Goal: Task Accomplishment & Management: Manage account settings

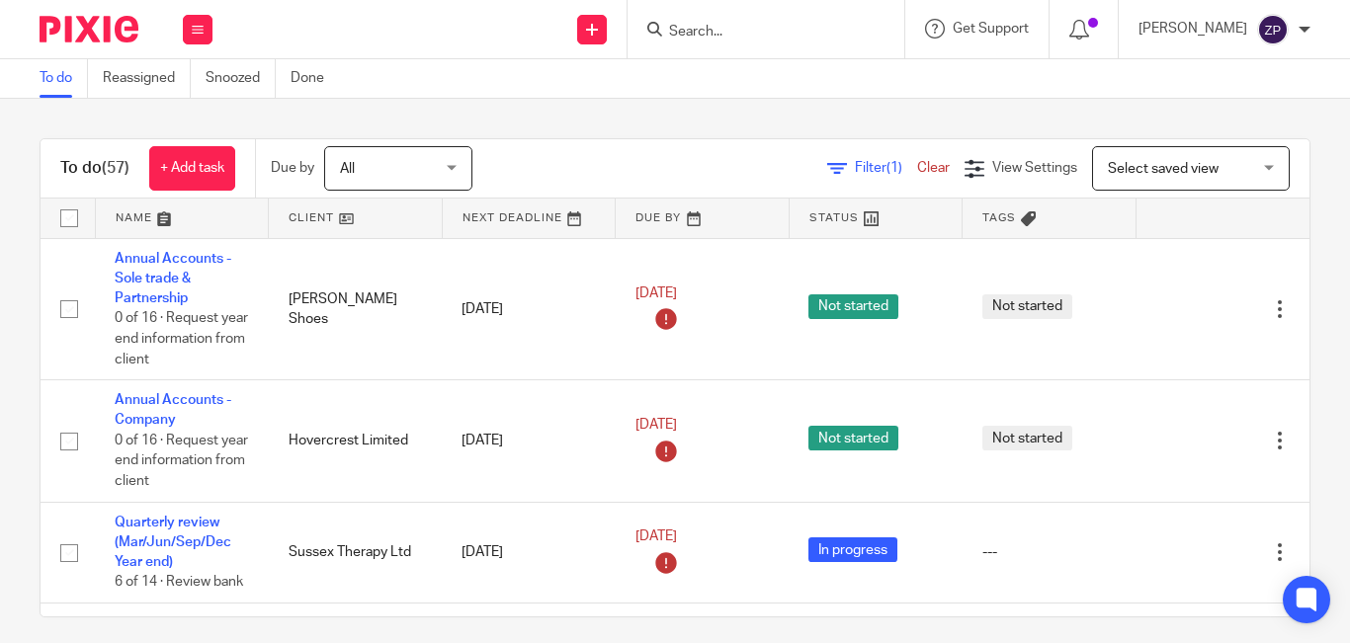
scroll to position [2488, 0]
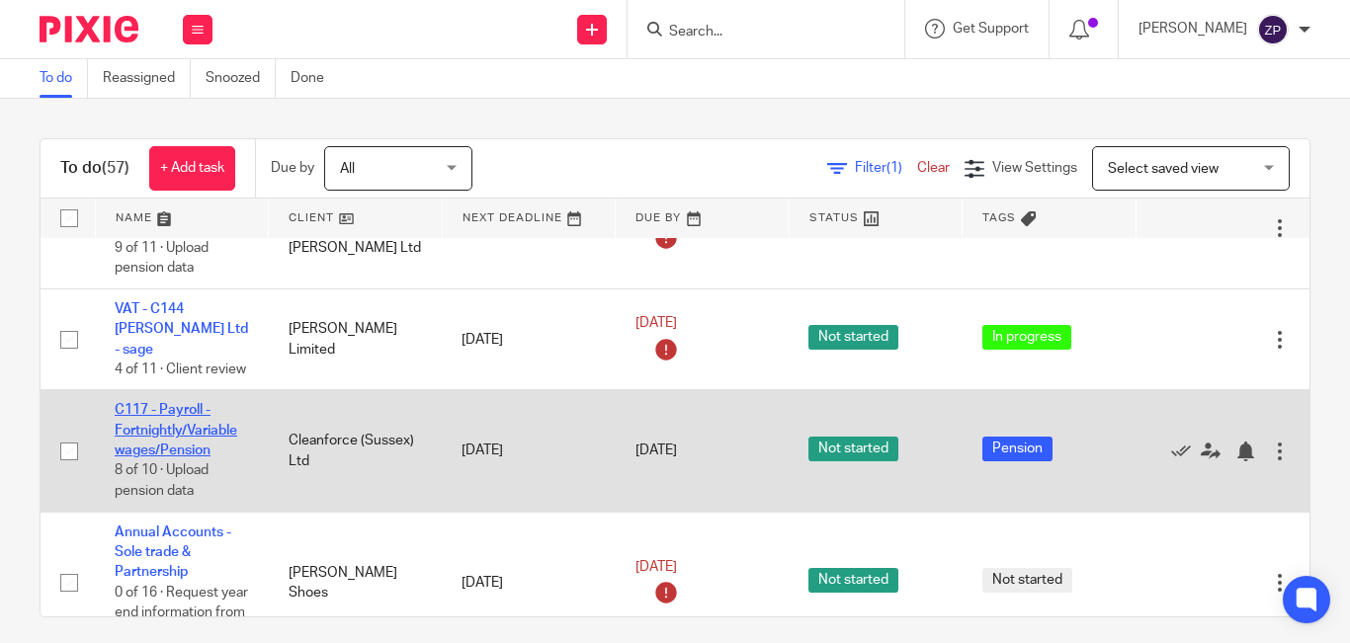
click at [179, 403] on link "C117 - Payroll - Fortnightly/Variable wages/Pension" at bounding box center [176, 430] width 123 height 54
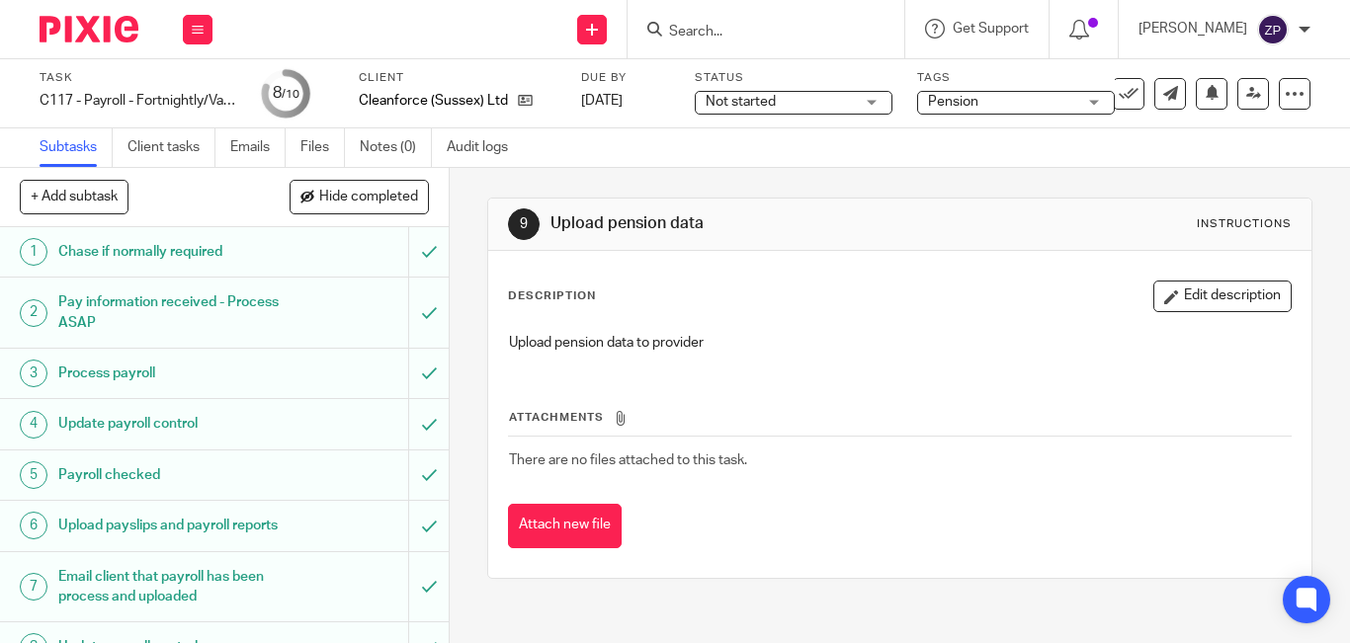
scroll to position [152, 0]
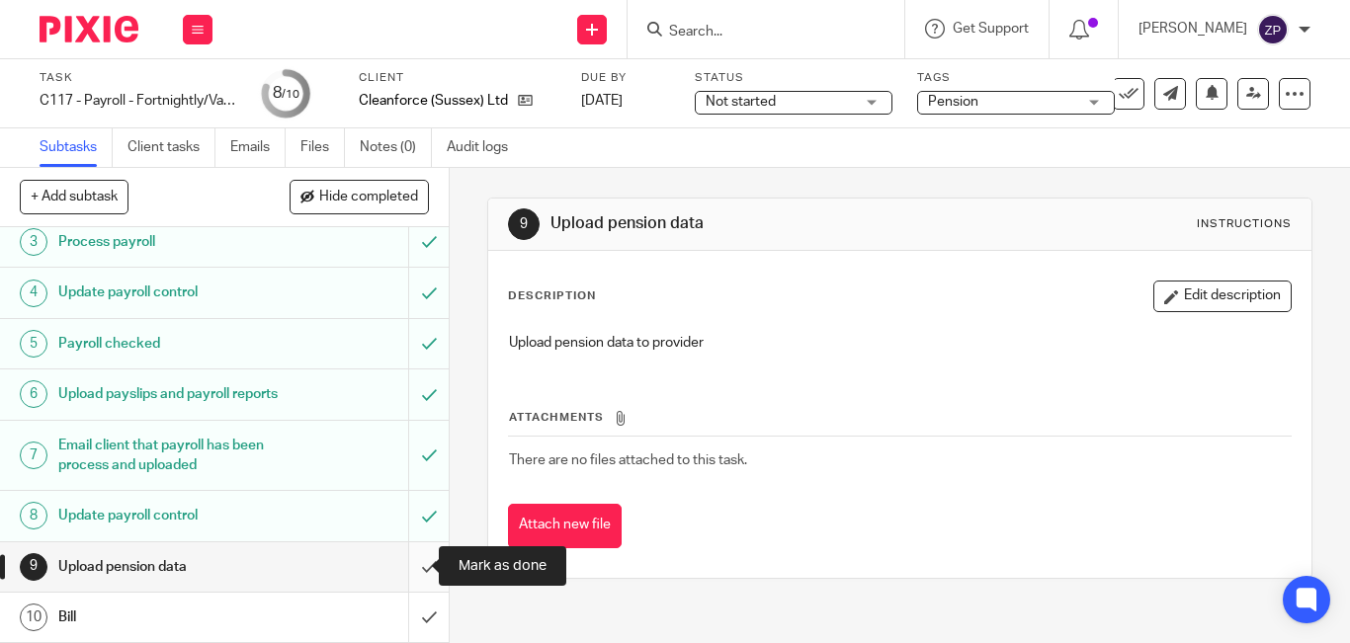
click at [407, 574] on input "submit" at bounding box center [224, 567] width 449 height 49
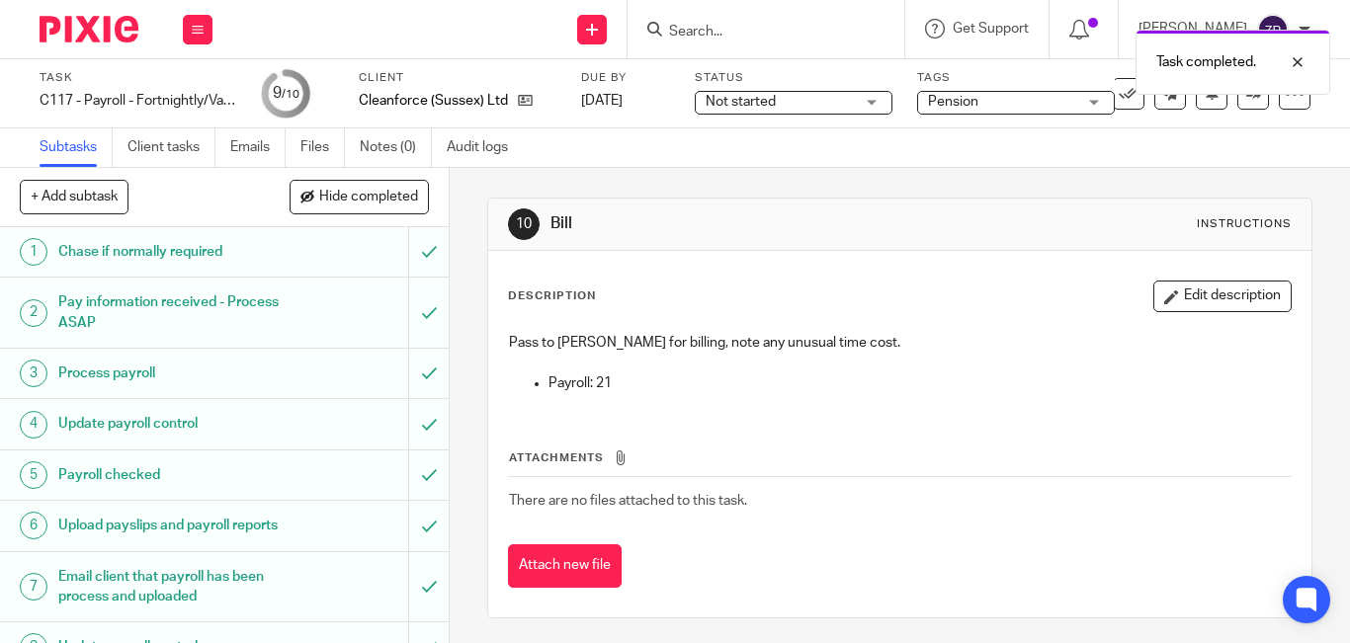
click at [989, 105] on span "Pension" at bounding box center [1002, 102] width 148 height 21
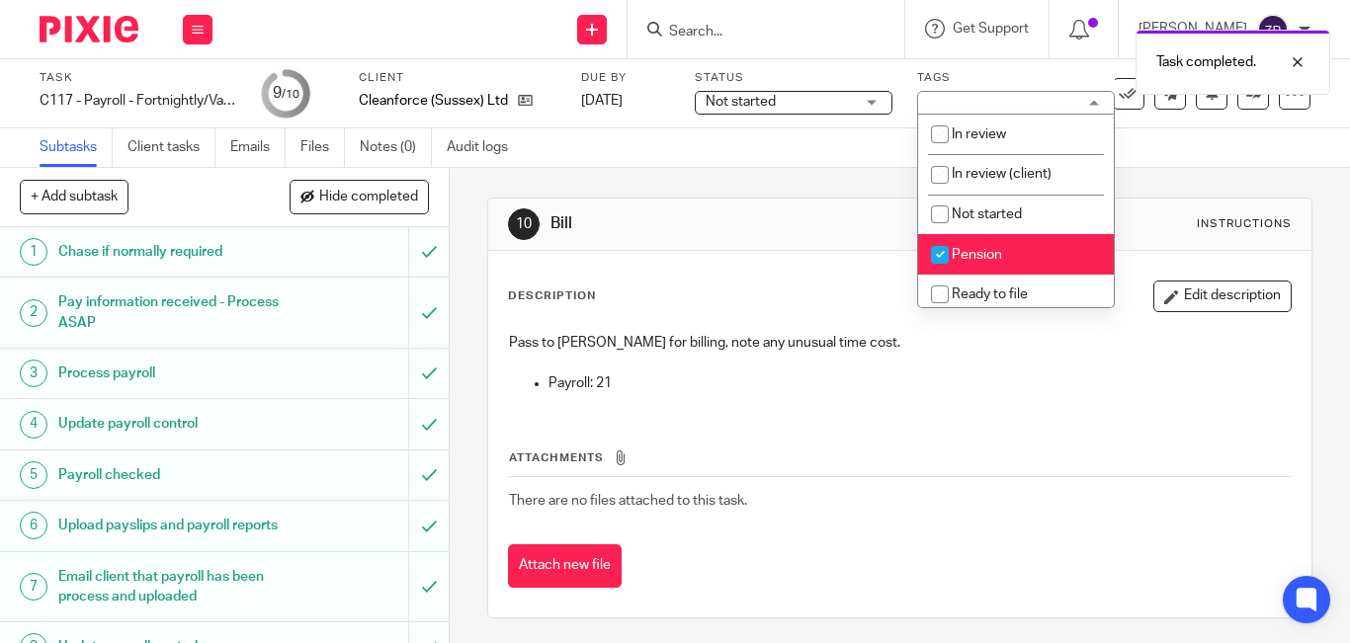
click at [976, 257] on span "Pension" at bounding box center [977, 255] width 50 height 14
checkbox input "false"
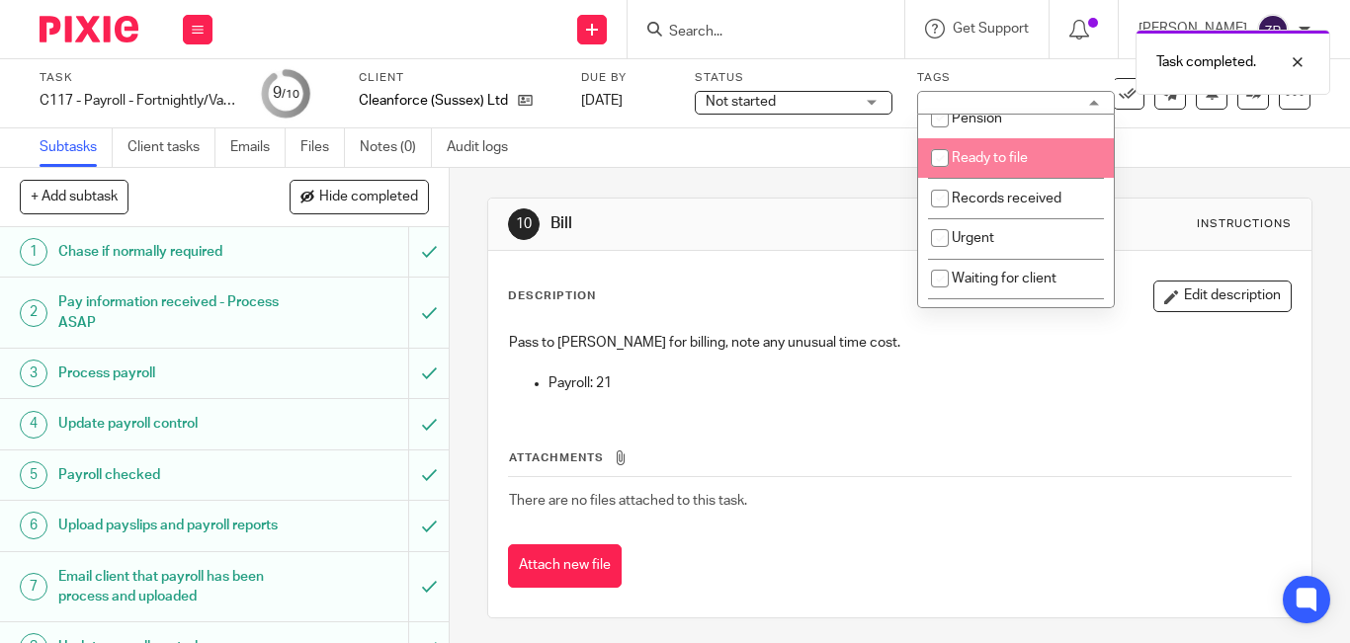
scroll to position [328, 0]
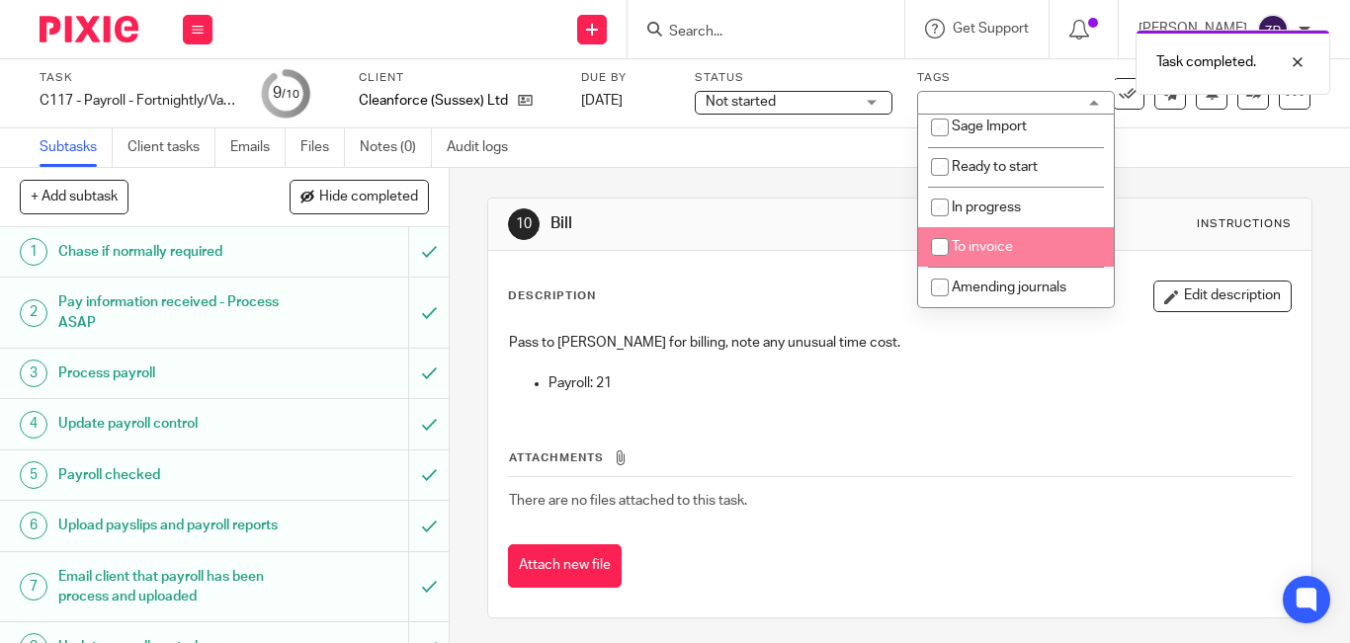
click at [978, 257] on li "To invoice" at bounding box center [1016, 247] width 196 height 41
checkbox input "true"
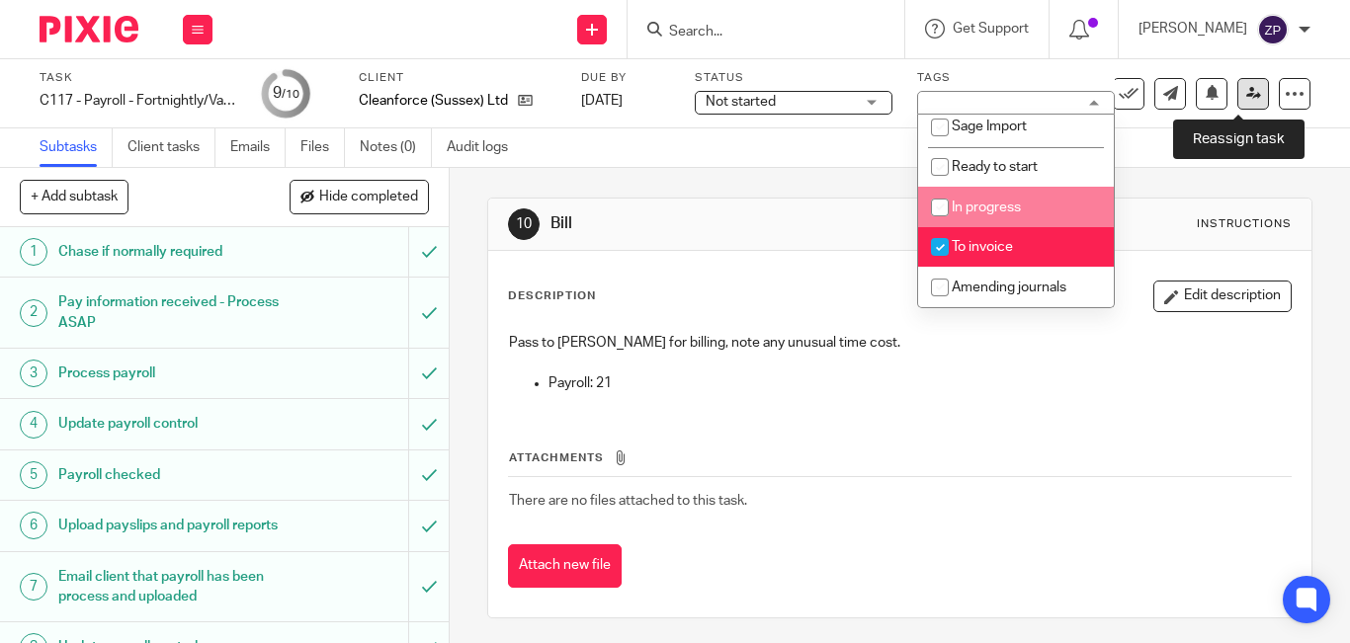
click at [1249, 96] on link at bounding box center [1253, 94] width 32 height 32
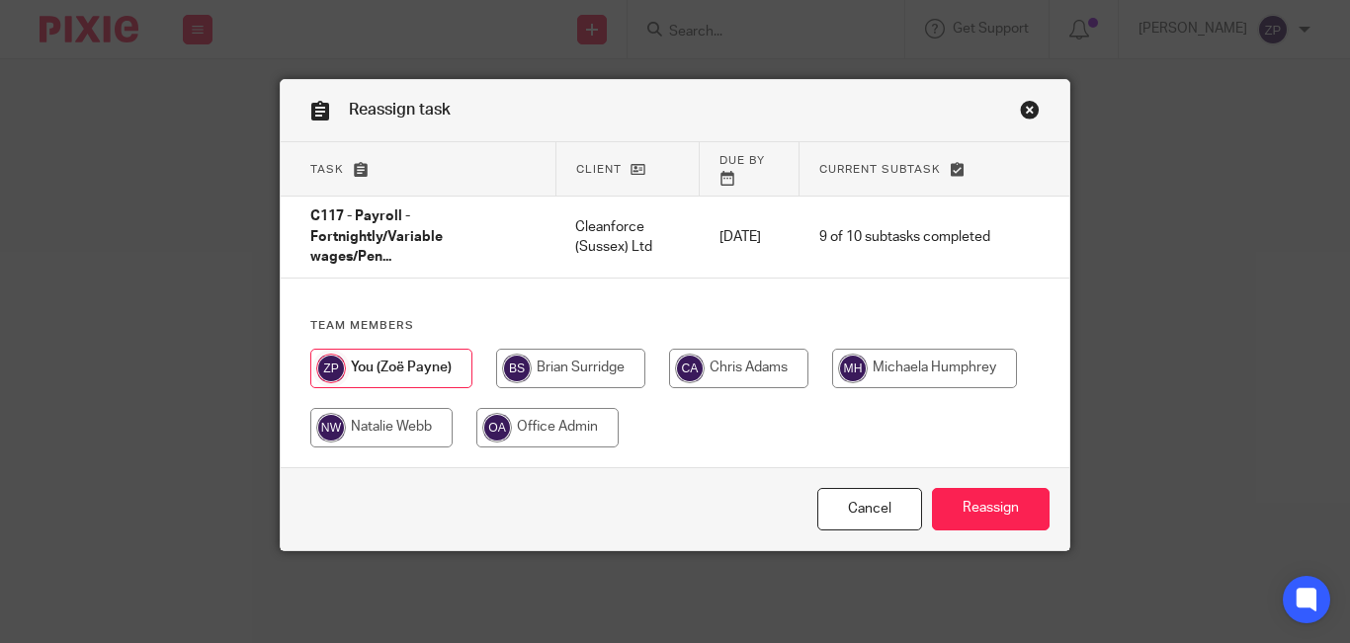
click at [581, 354] on input "radio" at bounding box center [570, 369] width 149 height 40
radio input "true"
click at [976, 491] on input "Reassign" at bounding box center [991, 509] width 118 height 42
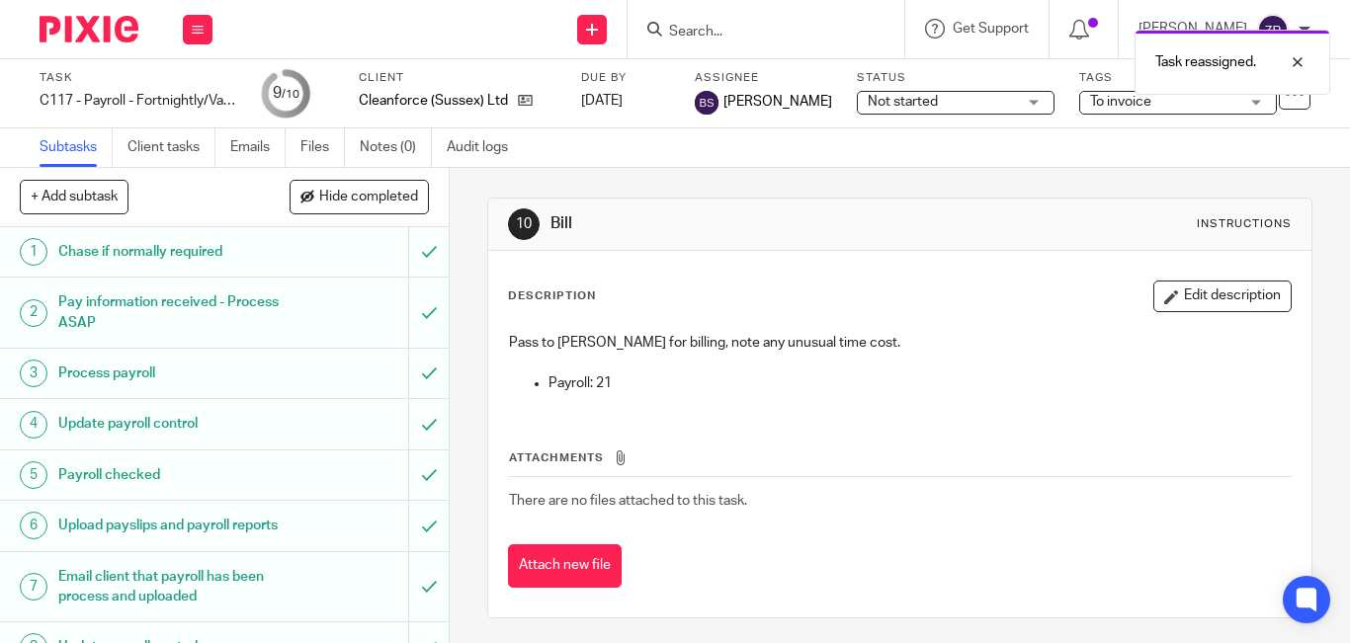
click at [61, 2] on div at bounding box center [81, 29] width 163 height 58
click at [71, 13] on div at bounding box center [81, 29] width 163 height 58
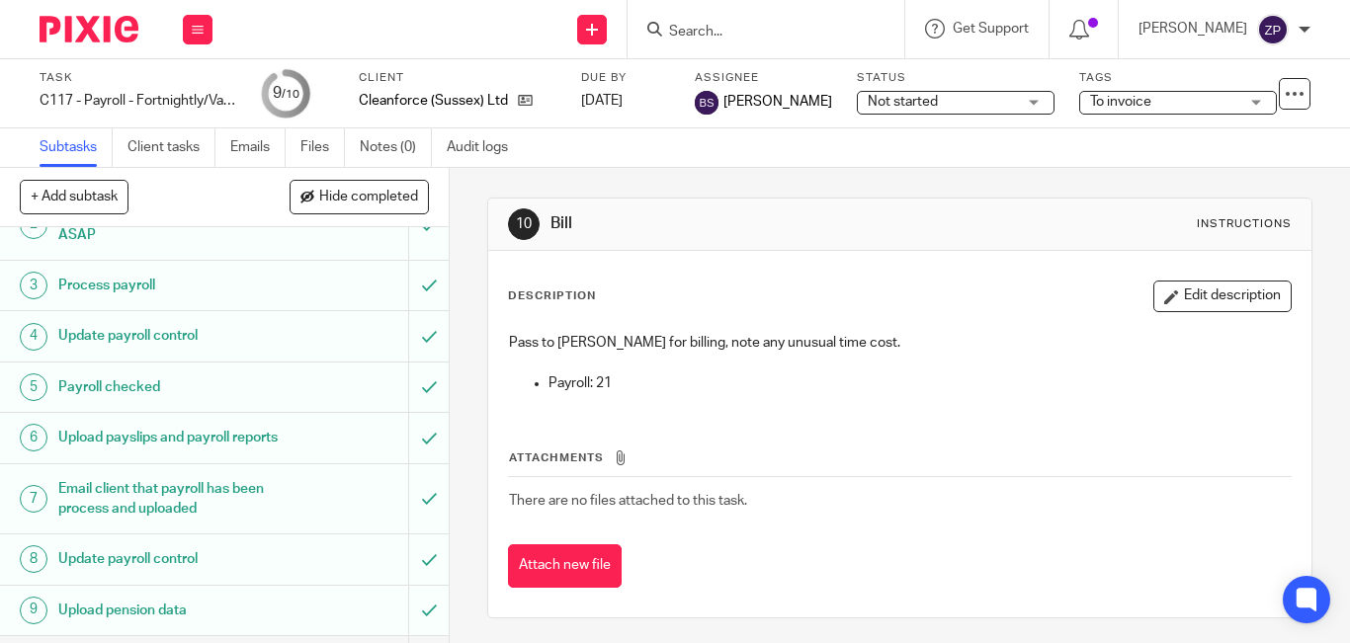
scroll to position [152, 0]
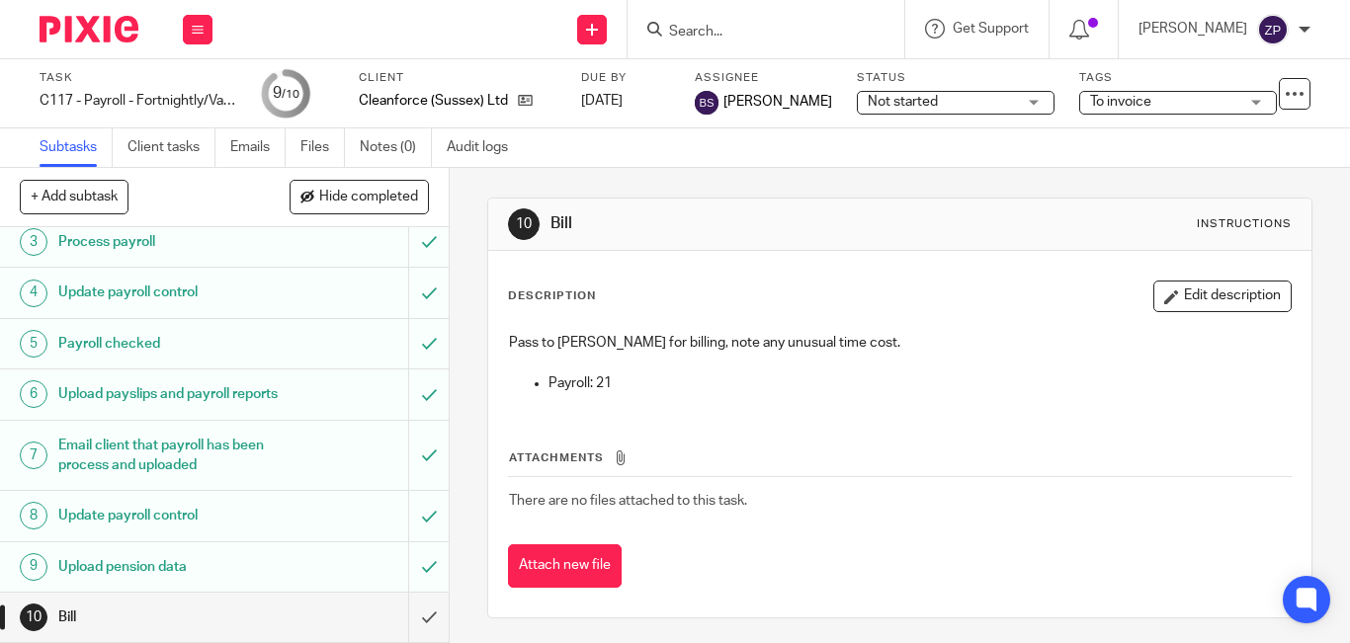
click at [115, 24] on img at bounding box center [89, 29] width 99 height 27
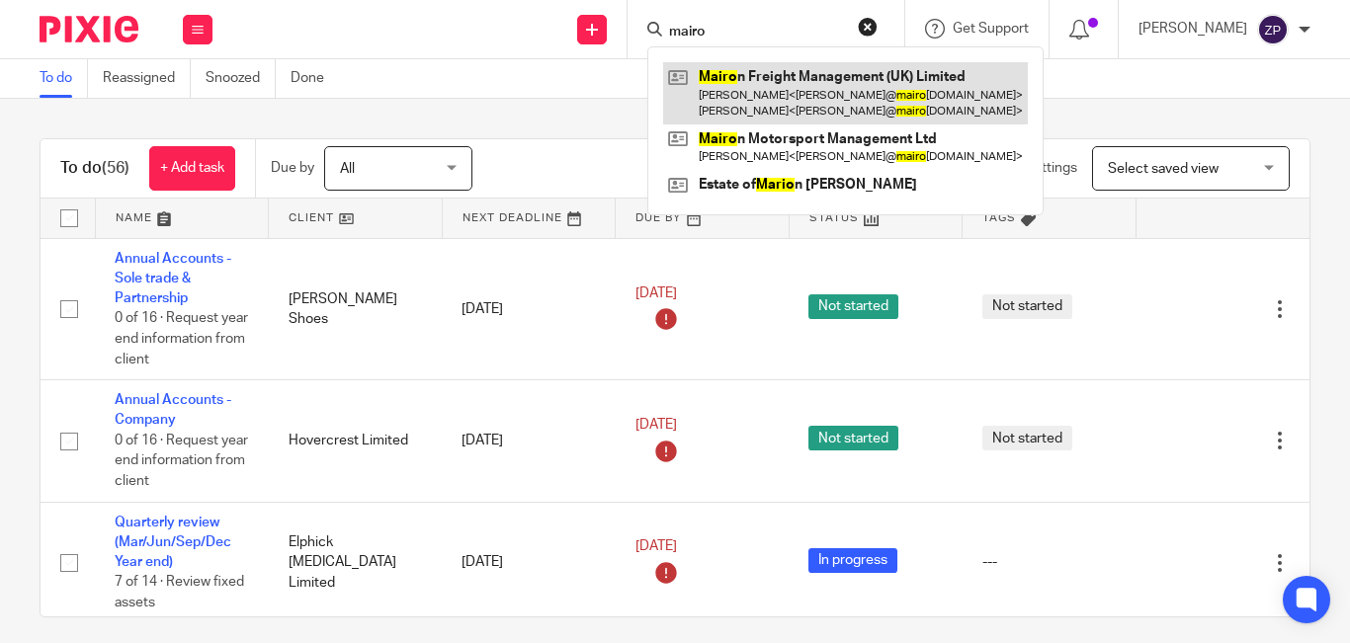
type input "mairo"
click at [791, 89] on link at bounding box center [845, 92] width 365 height 61
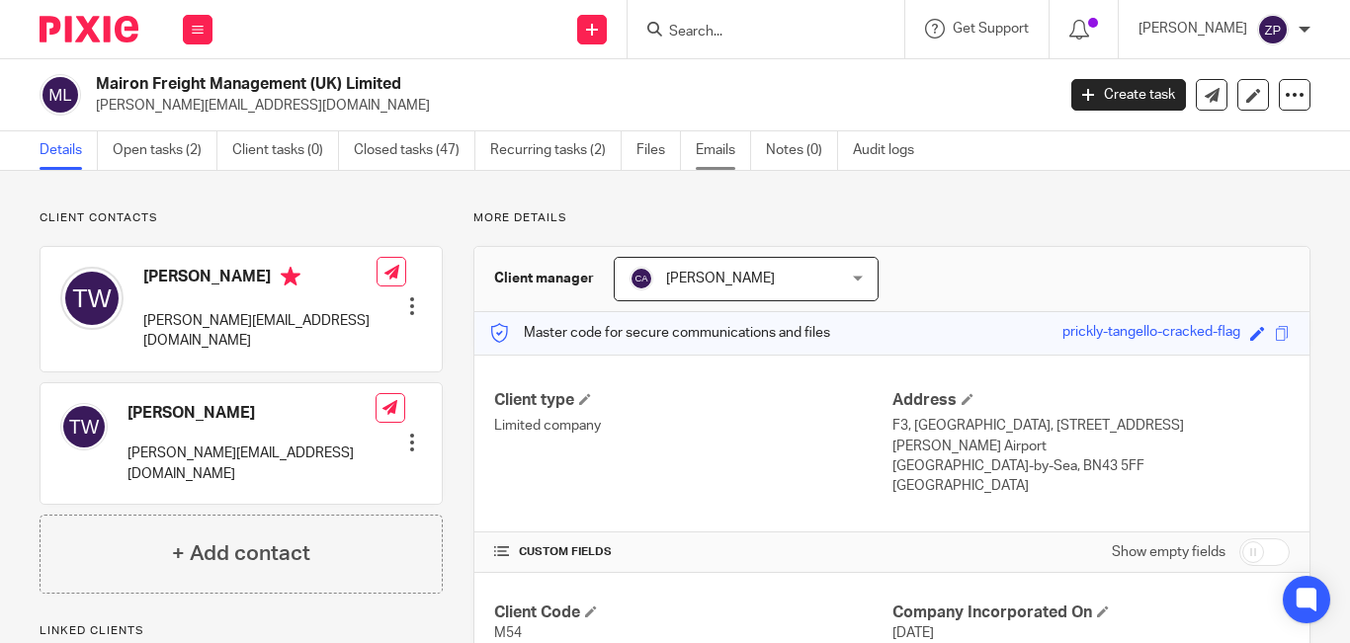
click at [723, 151] on link "Emails" at bounding box center [723, 150] width 55 height 39
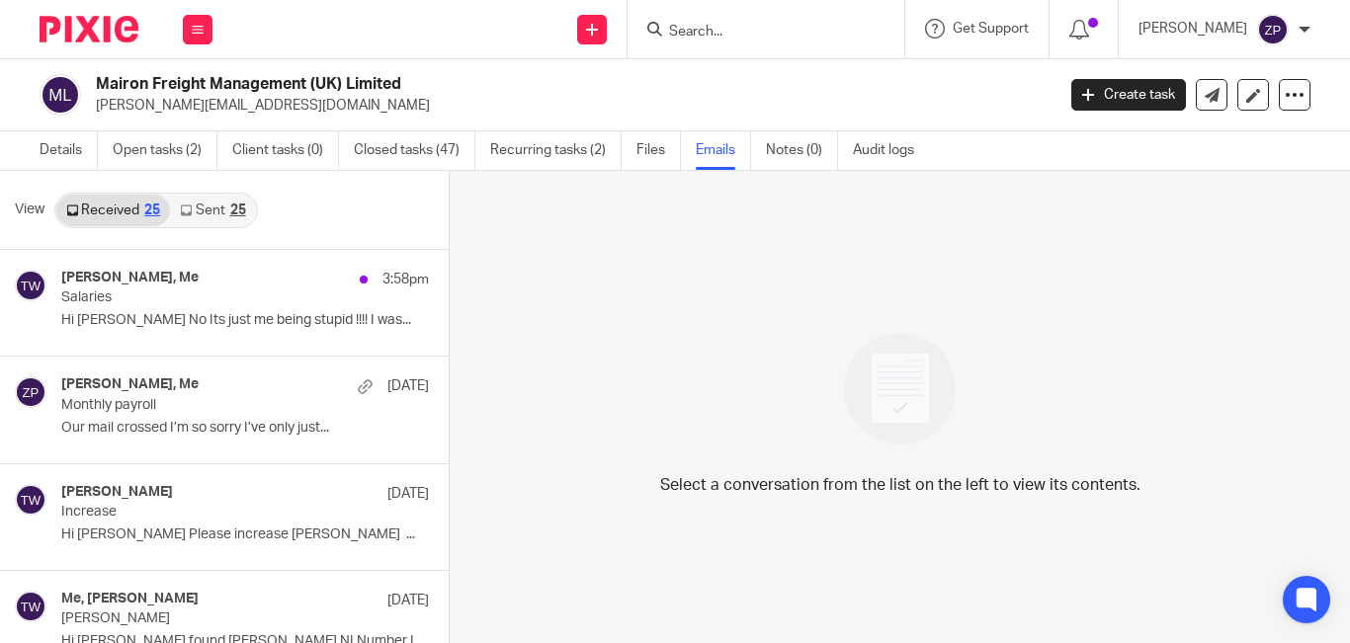
click at [214, 204] on link "Sent 25" at bounding box center [212, 211] width 85 height 32
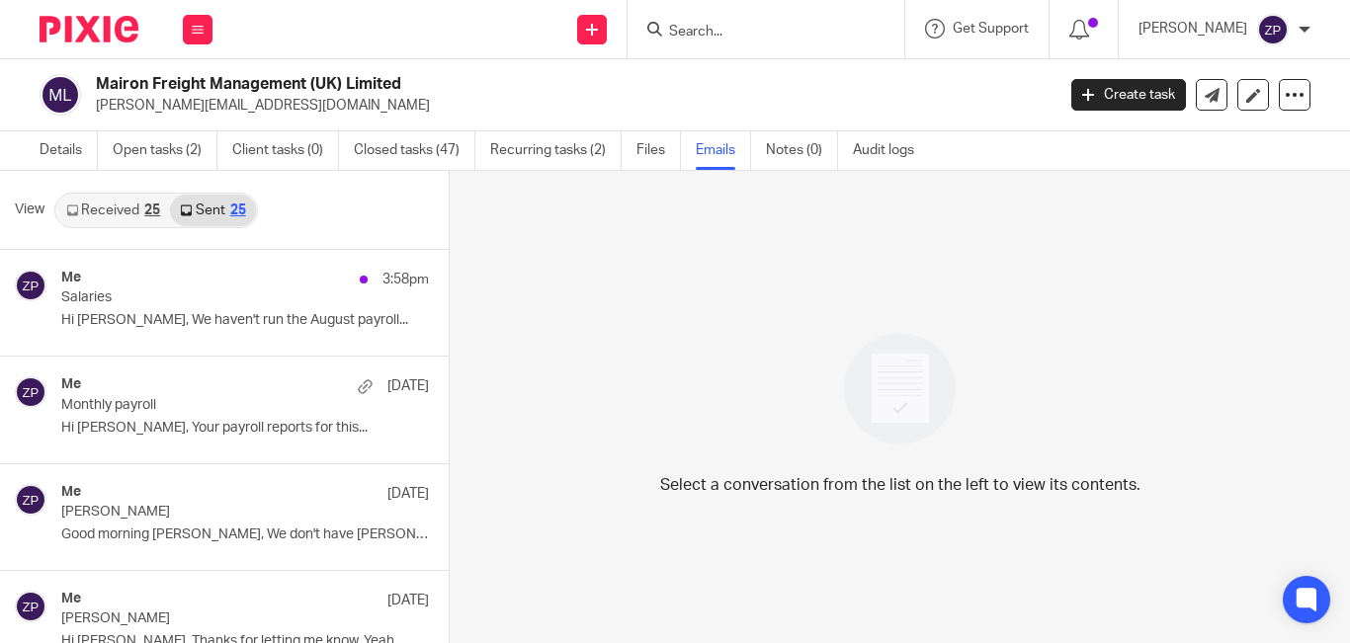
scroll to position [3, 0]
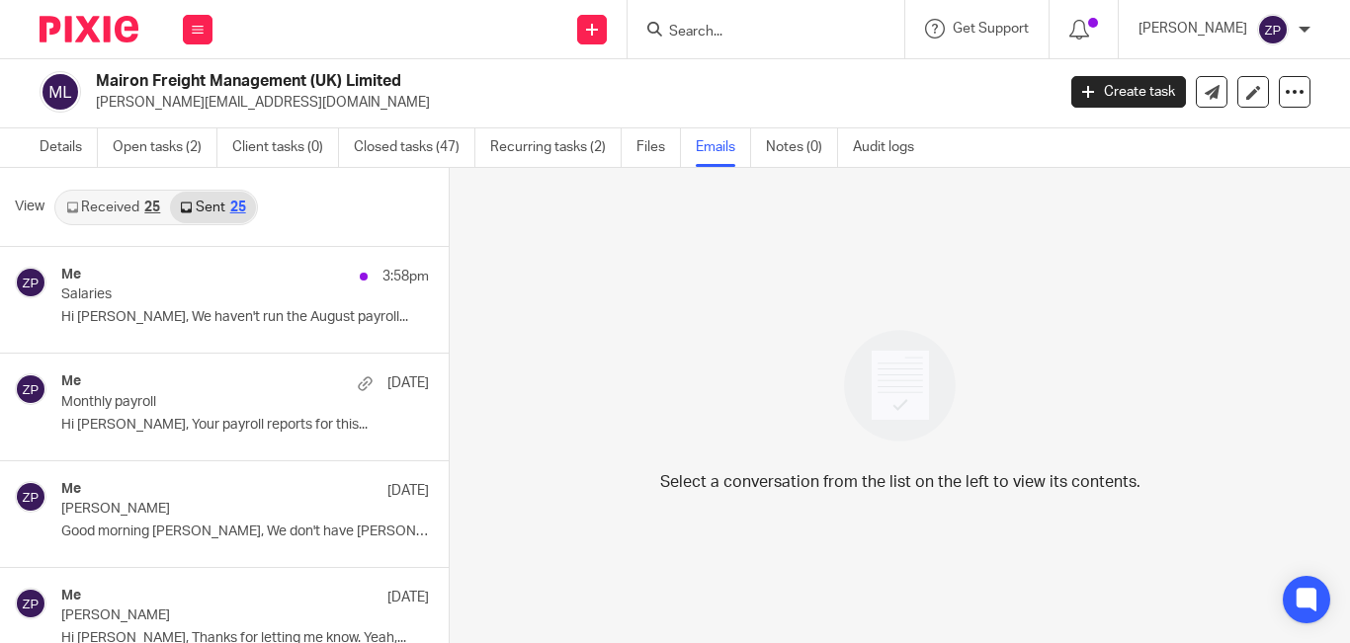
click at [97, 27] on img at bounding box center [89, 29] width 99 height 27
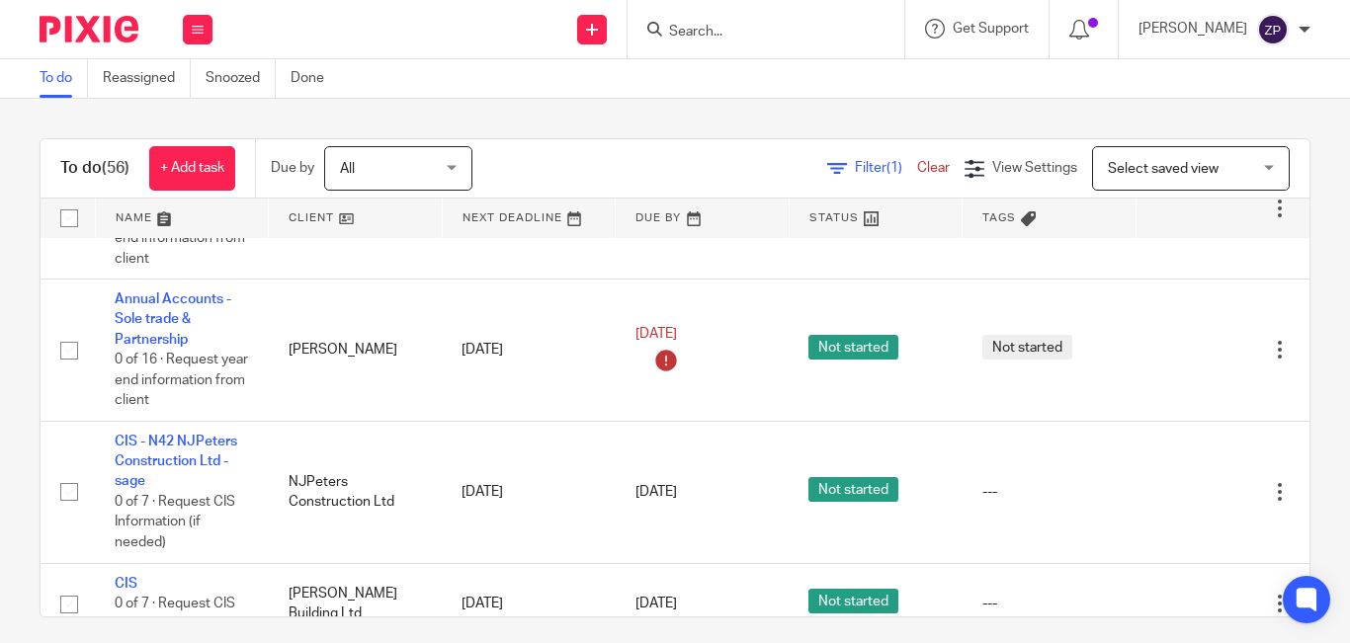
scroll to position [2839, 0]
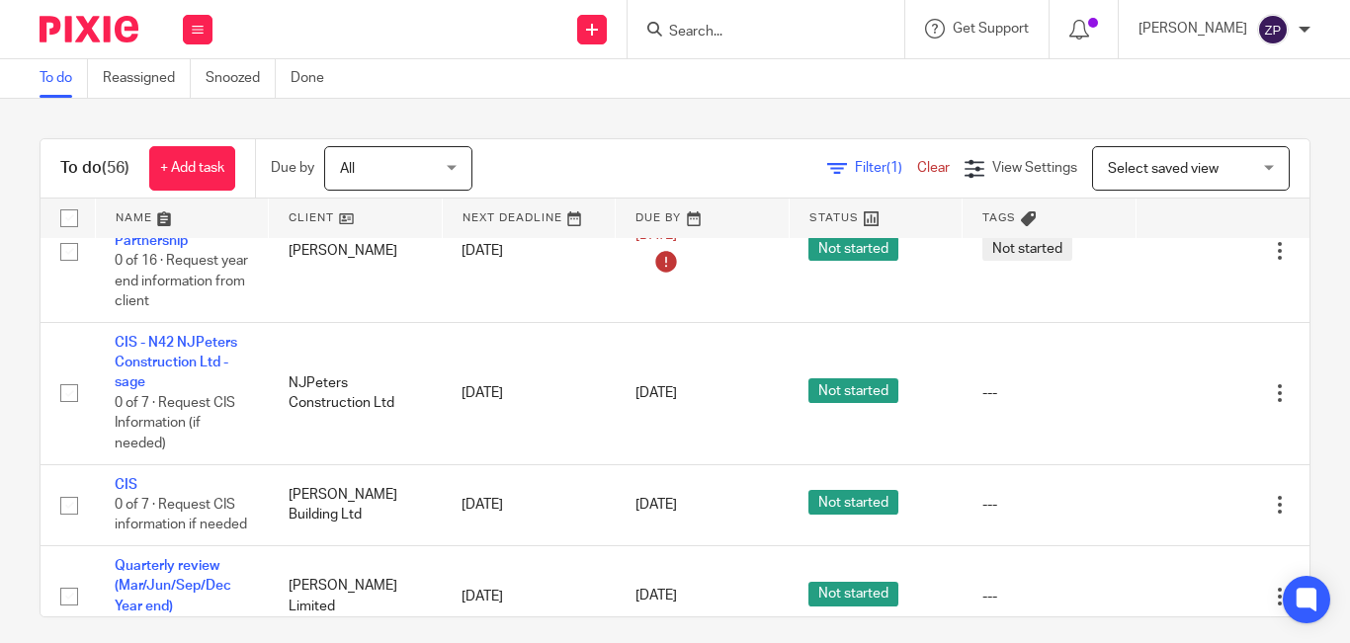
click at [30, 289] on div "To do (56) + Add task Due by All All [DATE] [DATE] This week Next week This mon…" at bounding box center [675, 371] width 1350 height 545
